Goal: Transaction & Acquisition: Purchase product/service

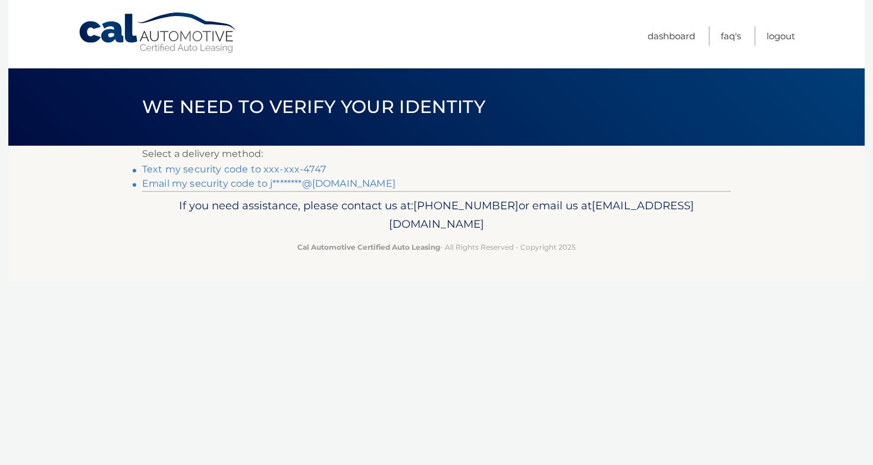
click at [187, 169] on link "Text my security code to xxx-xxx-4747" at bounding box center [234, 169] width 184 height 11
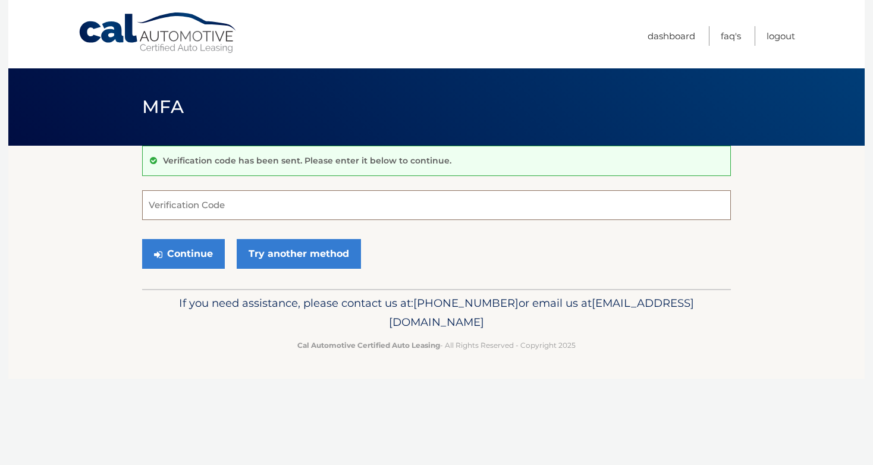
click at [196, 205] on input "Verification Code" at bounding box center [436, 205] width 589 height 30
type input "260038"
click at [188, 255] on button "Continue" at bounding box center [183, 254] width 83 height 30
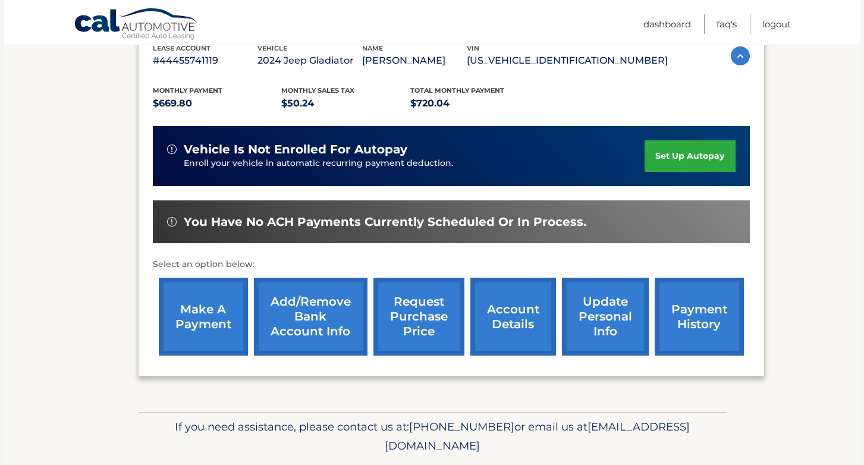
scroll to position [238, 0]
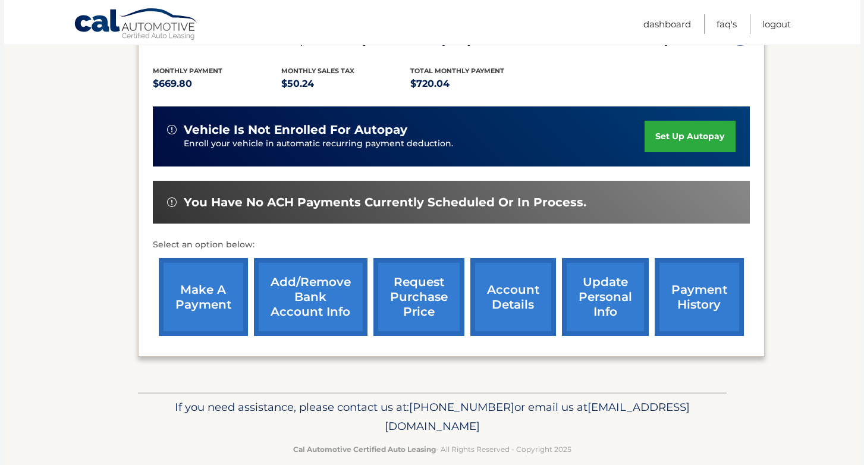
click at [214, 302] on link "make a payment" at bounding box center [203, 297] width 89 height 78
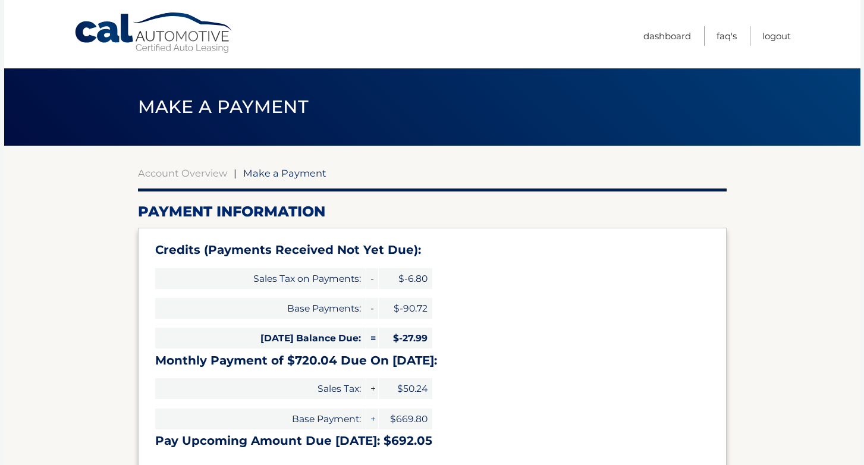
type input "692.05"
select select "OTA3OTMxOGItNTI0NC00NDM4LWI5ZmYtZmM0ZTBiYzYyMTgy"
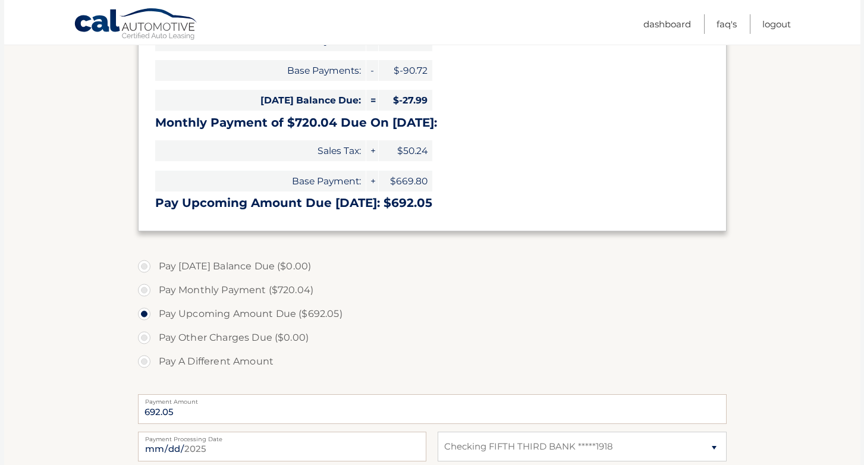
scroll to position [297, 0]
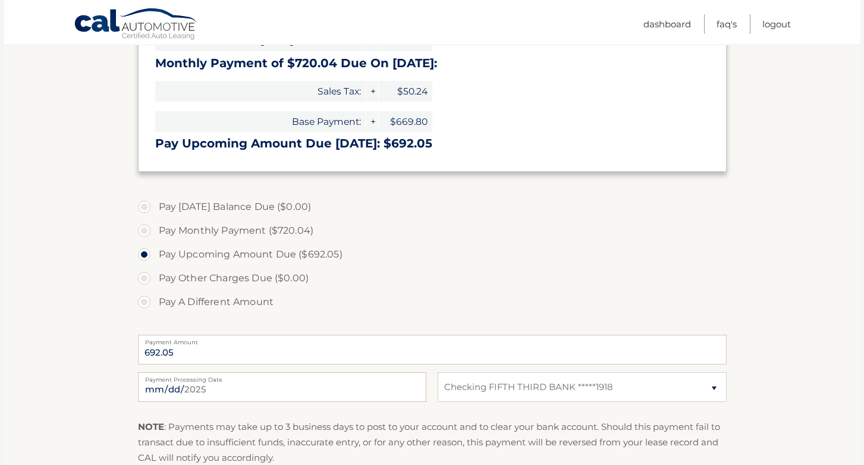
click at [140, 304] on label "Pay A Different Amount" at bounding box center [432, 302] width 589 height 24
click at [143, 304] on input "Pay A Different Amount" at bounding box center [149, 299] width 12 height 19
radio input "true"
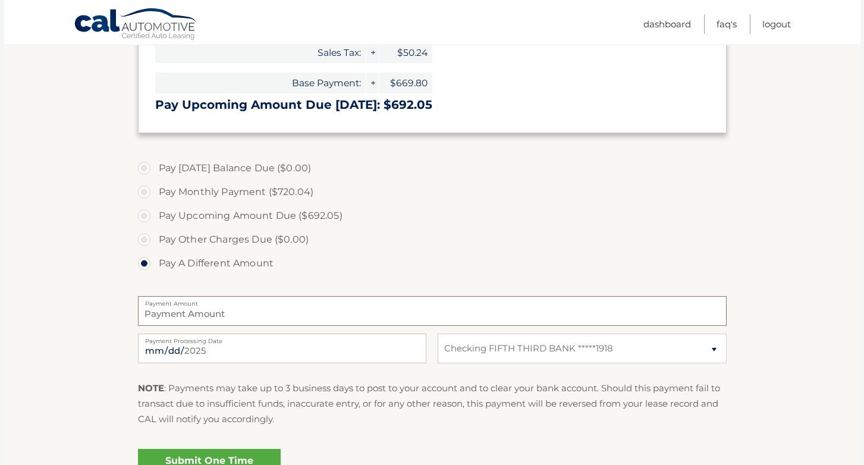
scroll to position [357, 0]
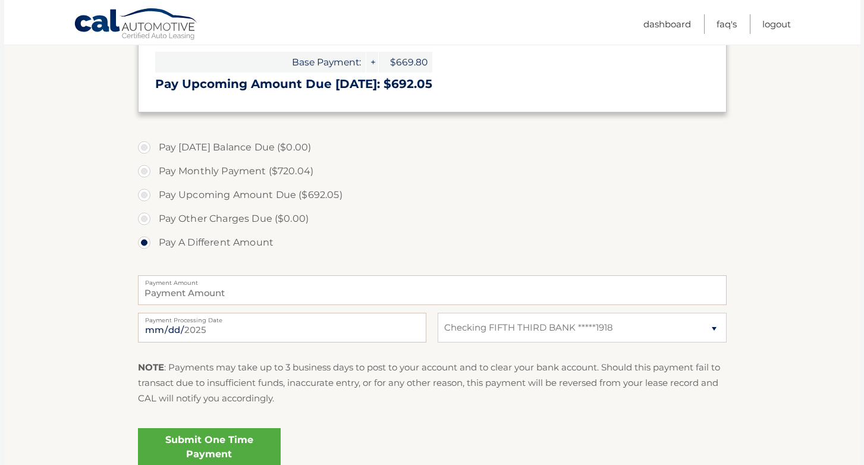
click at [283, 282] on label "Payment Amount" at bounding box center [432, 280] width 589 height 10
click at [283, 282] on input "Payment Amount" at bounding box center [432, 290] width 589 height 30
type input "725.00"
click at [451, 218] on label "Pay Other Charges Due ($0.00)" at bounding box center [432, 219] width 589 height 24
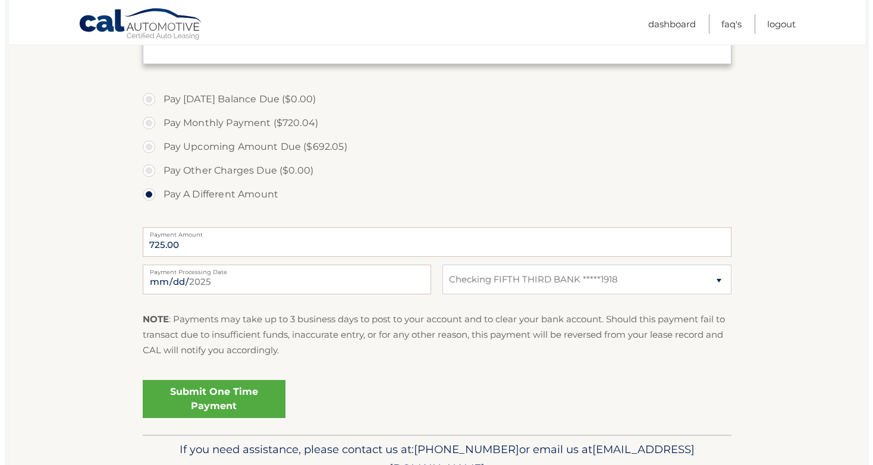
scroll to position [405, 0]
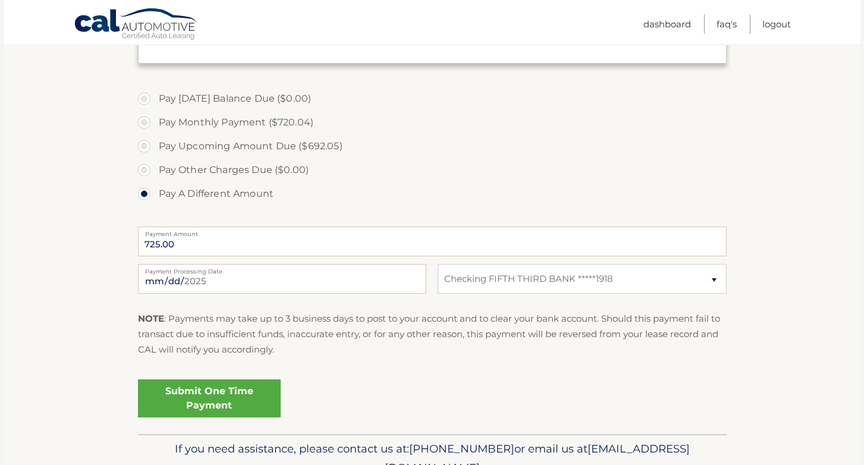
click at [236, 397] on link "Submit One Time Payment" at bounding box center [209, 398] width 143 height 38
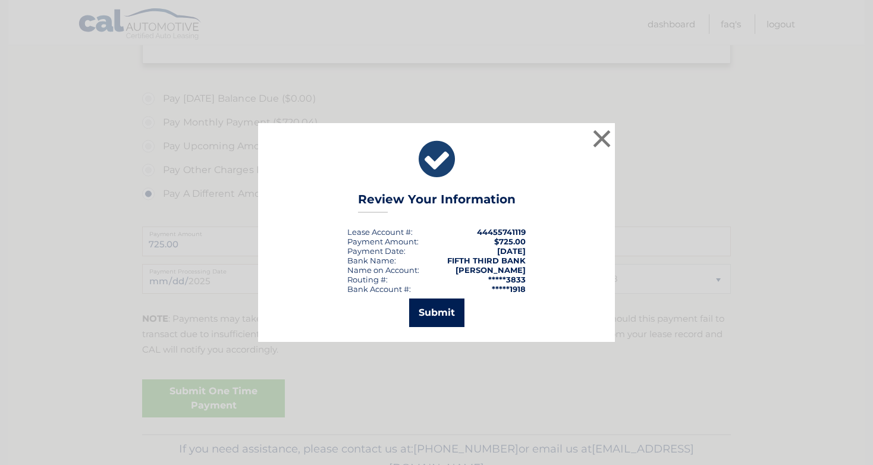
click at [440, 306] on button "Submit" at bounding box center [436, 312] width 55 height 29
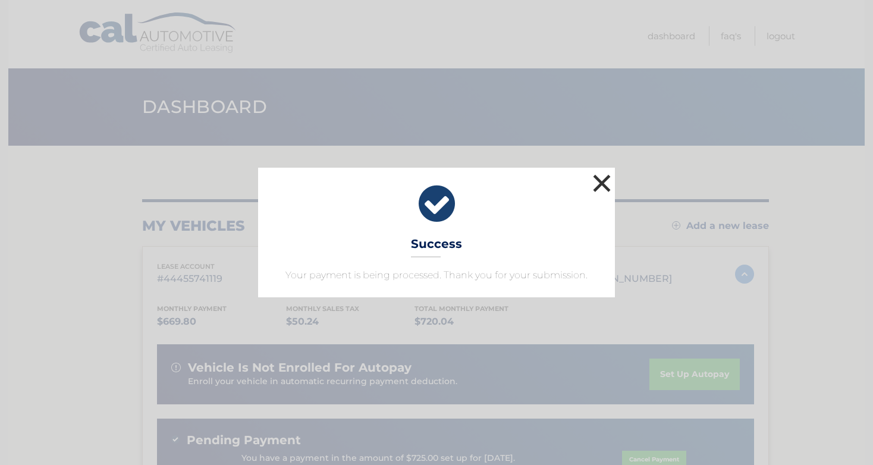
click at [603, 185] on button "×" at bounding box center [602, 183] width 24 height 24
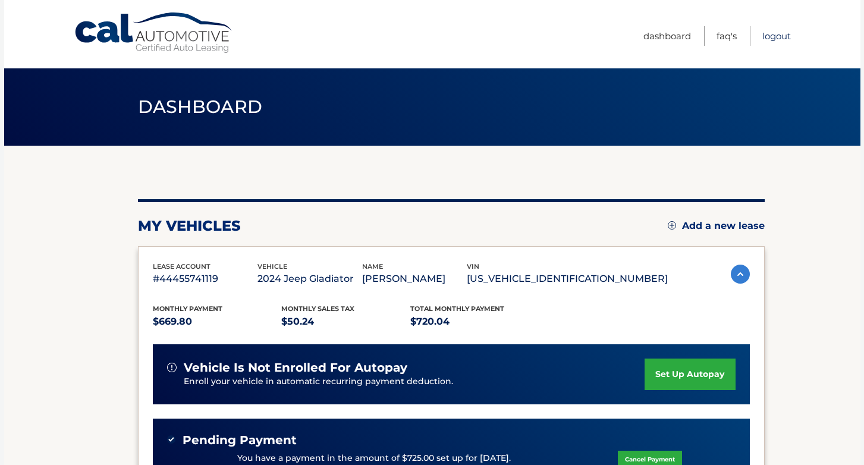
click at [772, 37] on link "Logout" at bounding box center [776, 36] width 29 height 20
